Goal: Information Seeking & Learning: Learn about a topic

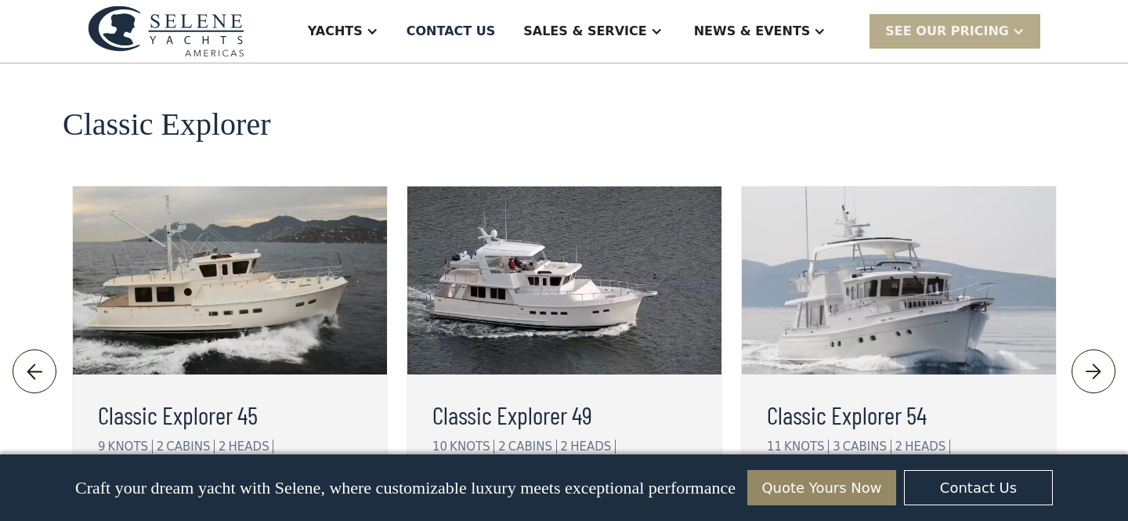
scroll to position [3421, 0]
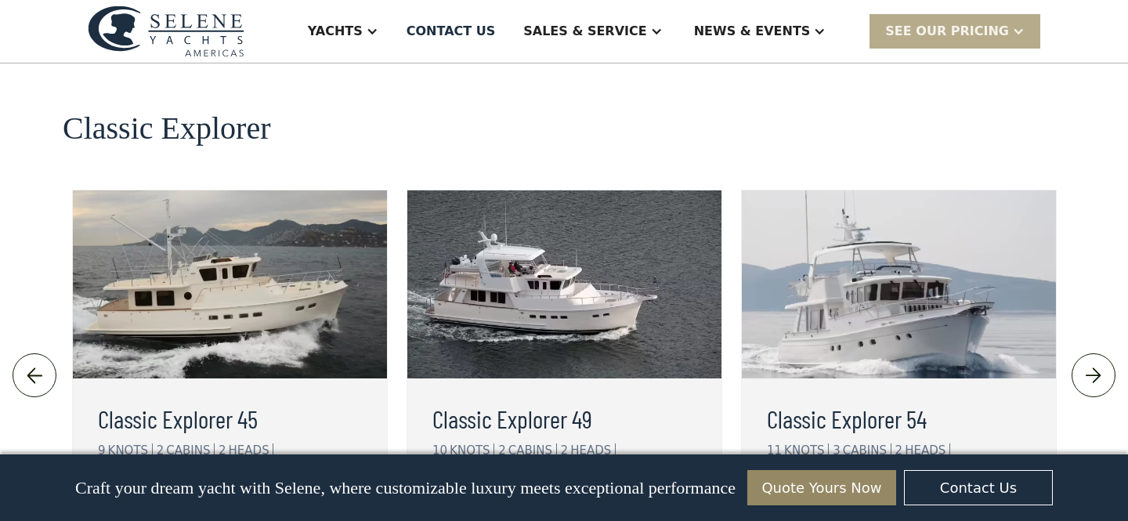
click at [559, 190] on img at bounding box center [564, 284] width 314 height 188
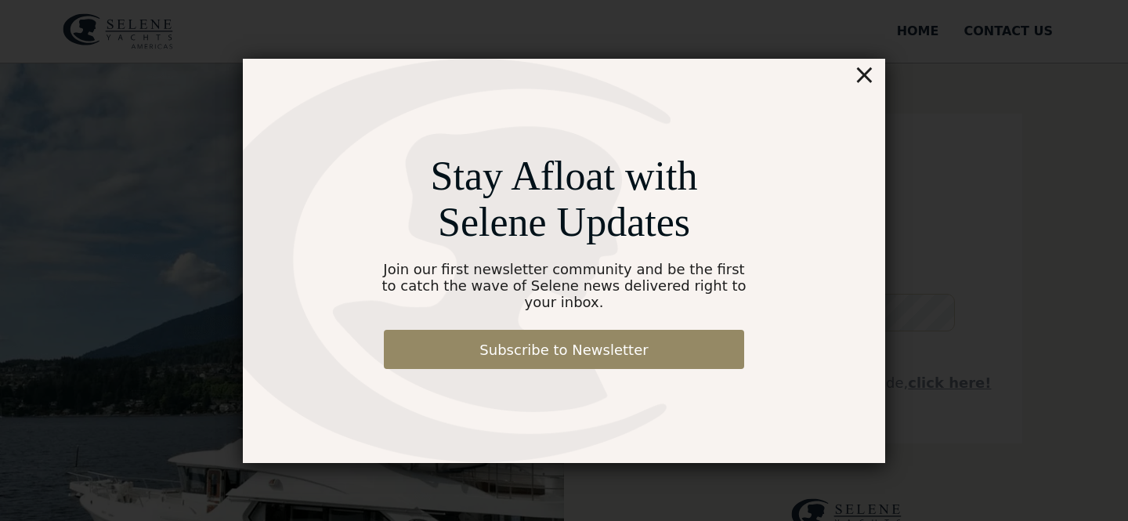
click at [866, 85] on div "×" at bounding box center [864, 74] width 23 height 31
